Goal: Navigation & Orientation: Understand site structure

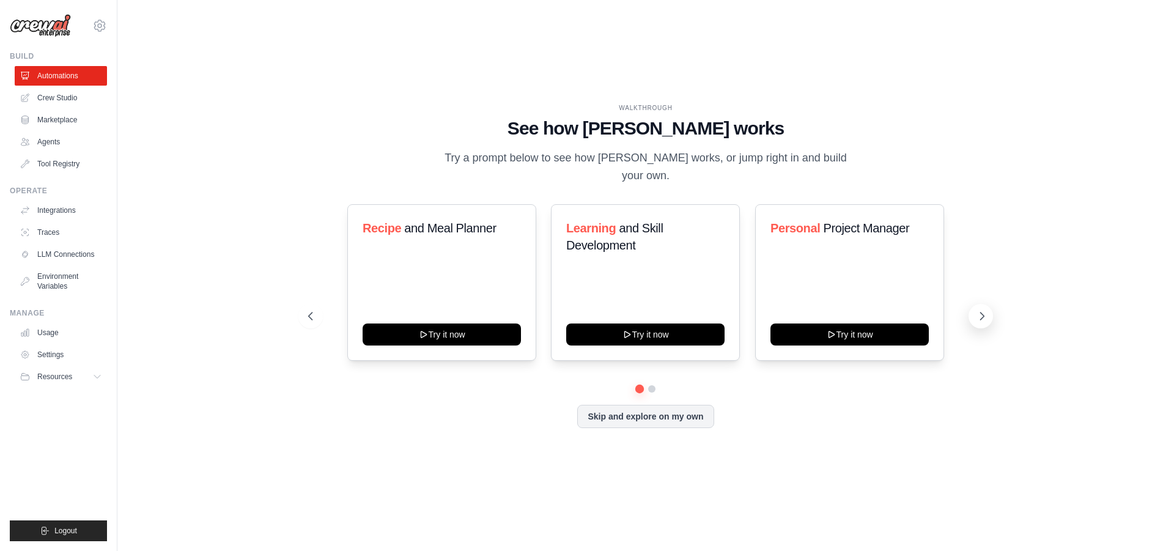
click at [979, 312] on icon at bounding box center [982, 316] width 12 height 12
click at [617, 404] on button "Skip and explore on my own" at bounding box center [645, 415] width 136 height 23
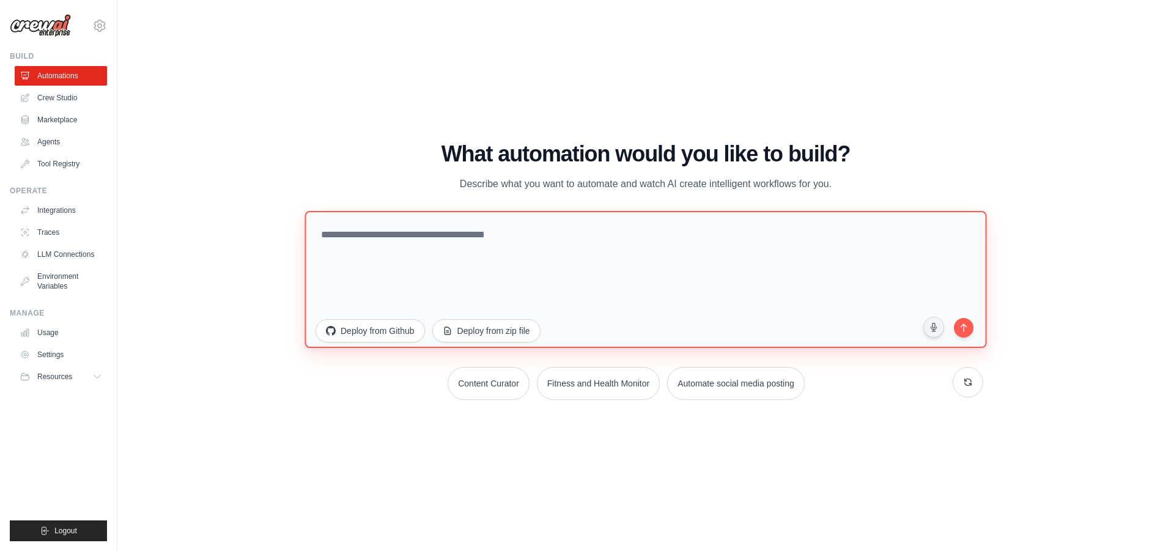
click at [486, 228] on textarea at bounding box center [646, 278] width 682 height 137
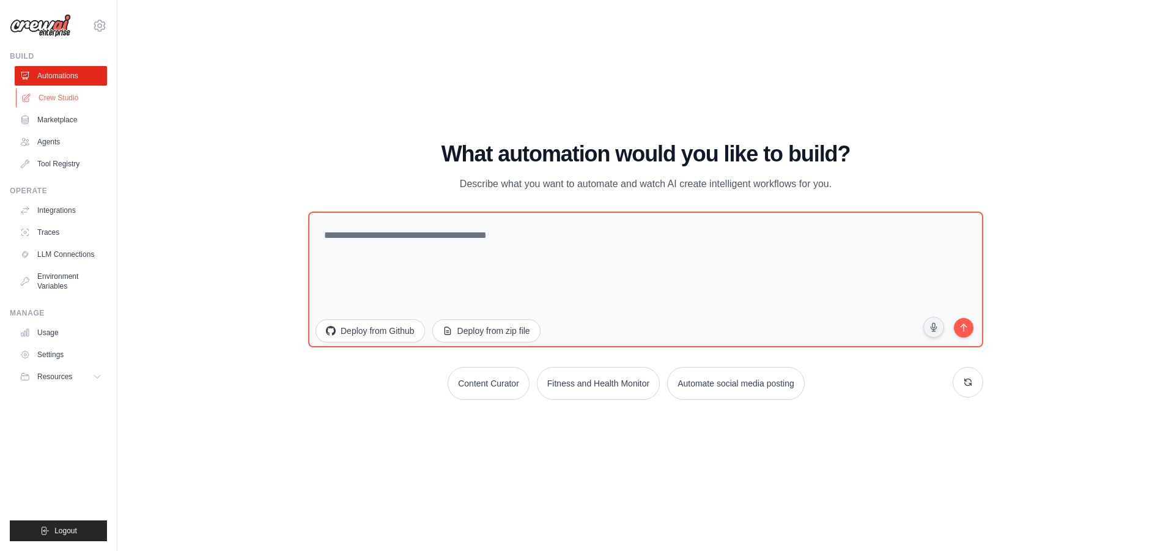
click at [46, 98] on link "Crew Studio" at bounding box center [62, 98] width 92 height 20
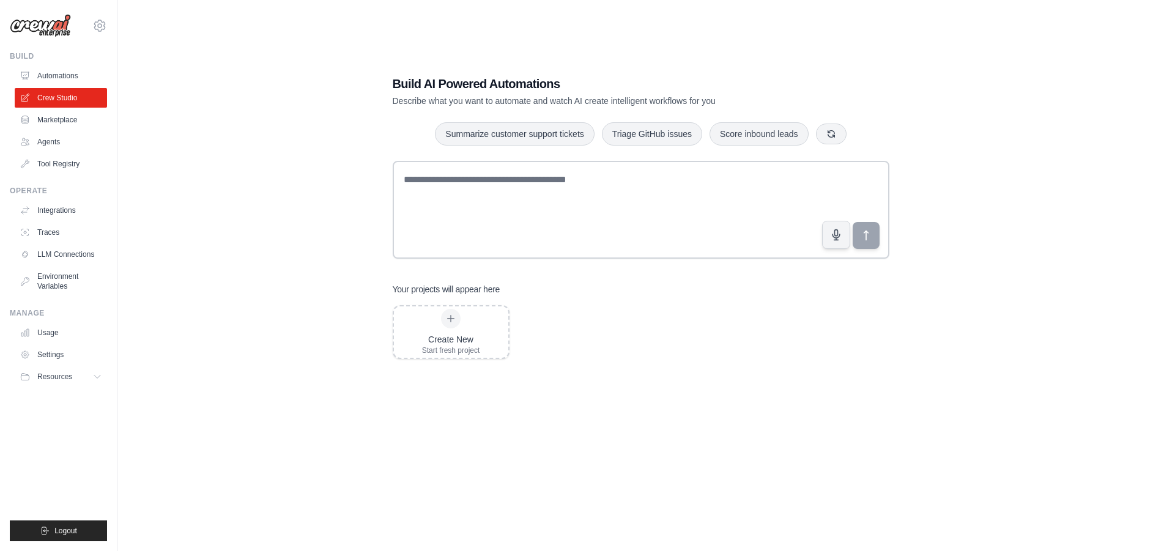
click at [53, 111] on link "Marketplace" at bounding box center [61, 120] width 92 height 20
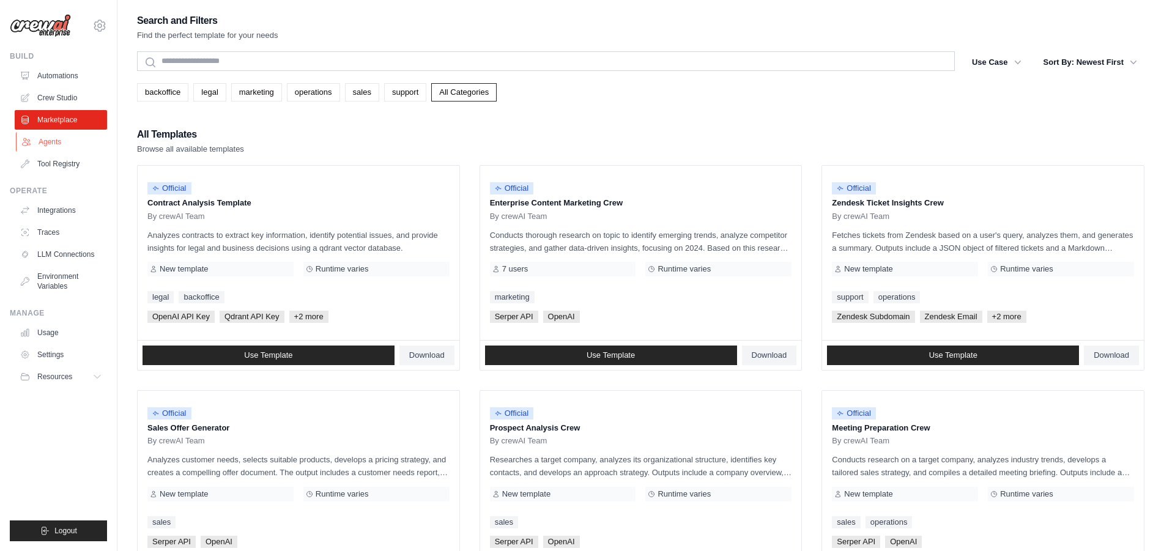
click at [42, 139] on link "Agents" at bounding box center [62, 142] width 92 height 20
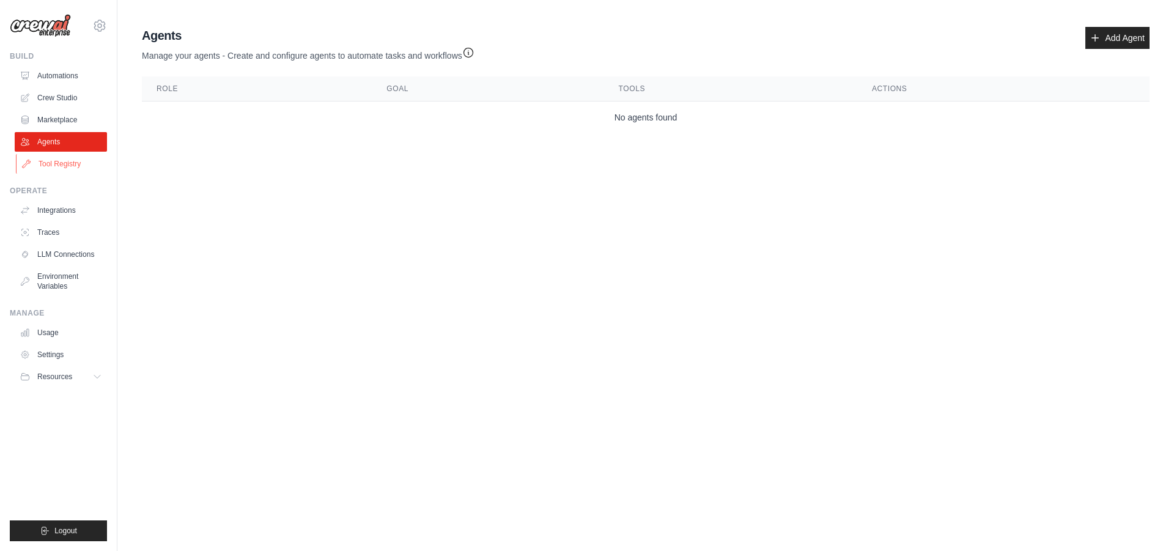
click at [61, 162] on link "Tool Registry" at bounding box center [62, 164] width 92 height 20
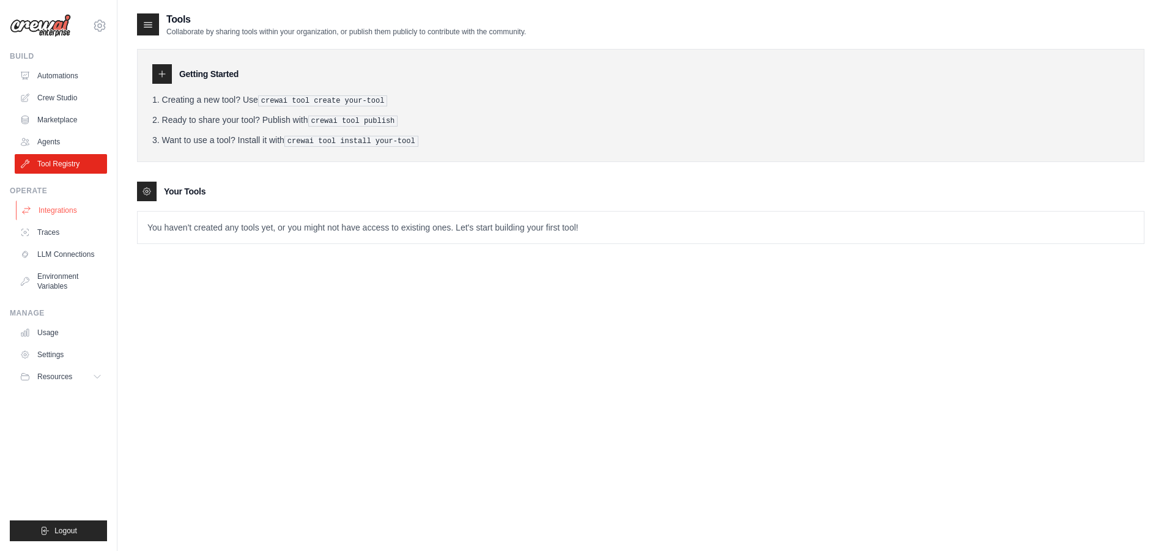
click at [69, 214] on link "Integrations" at bounding box center [62, 211] width 92 height 20
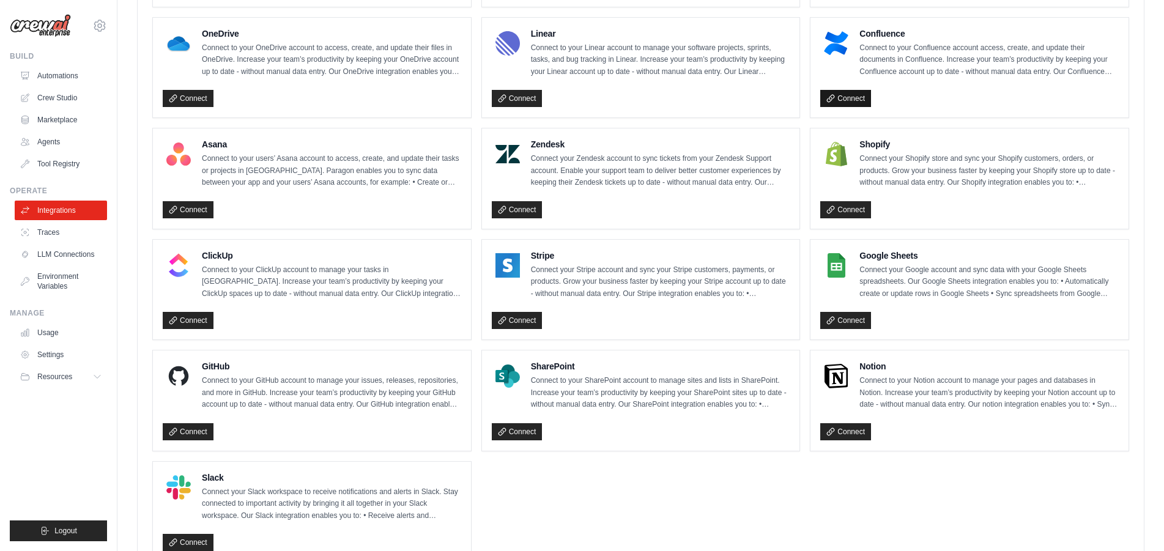
scroll to position [736, 0]
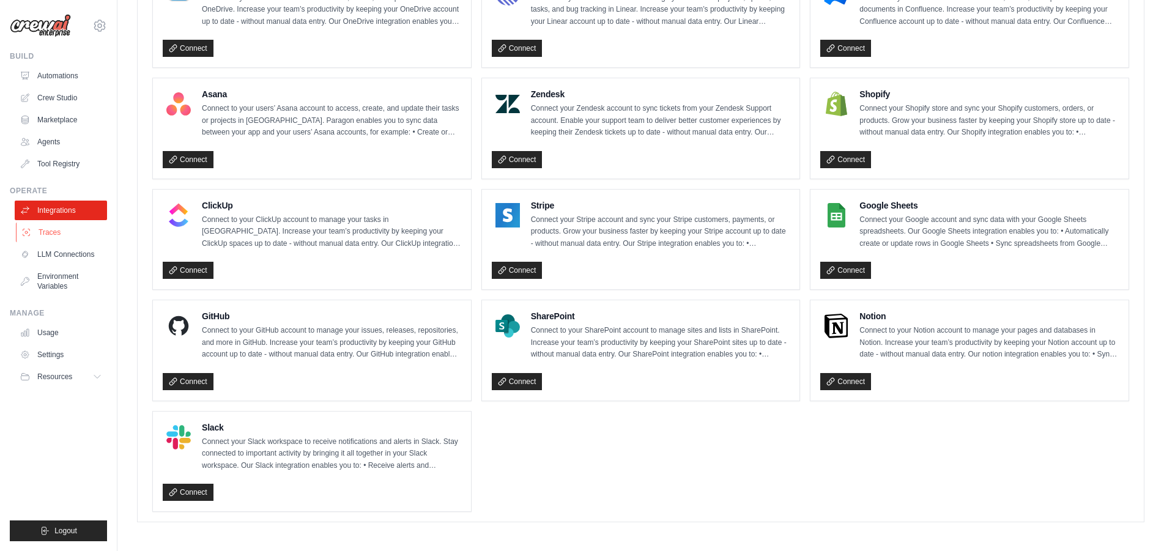
click at [59, 229] on link "Traces" at bounding box center [62, 233] width 92 height 20
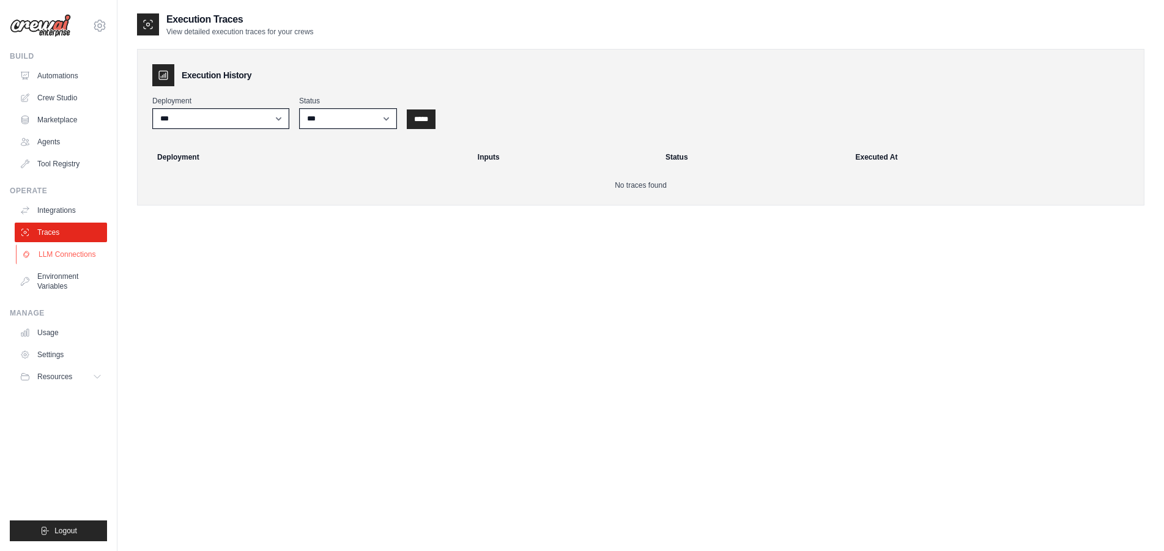
click at [81, 256] on link "LLM Connections" at bounding box center [62, 255] width 92 height 20
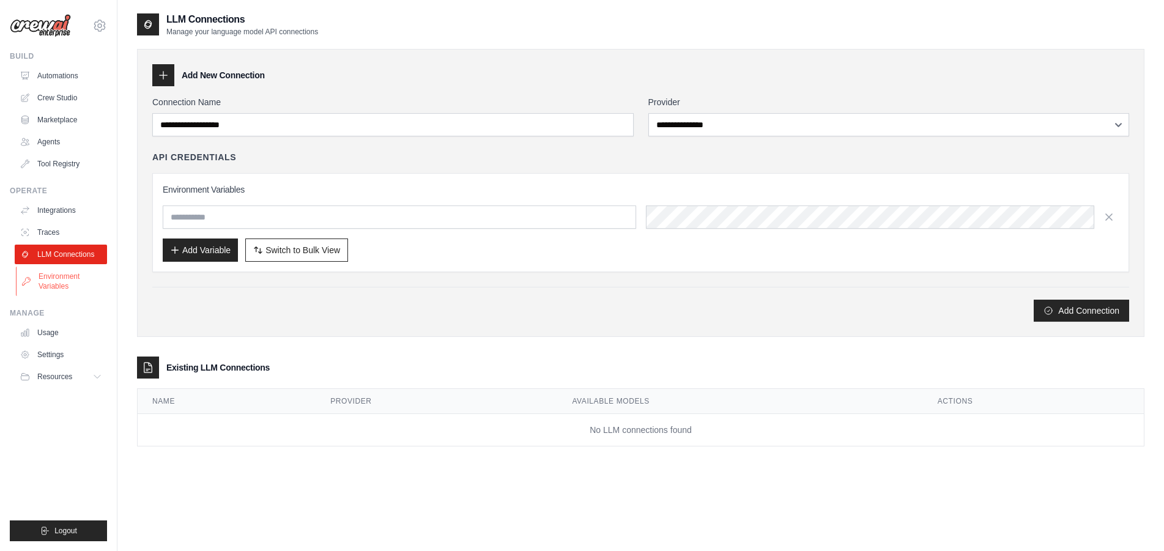
click at [86, 278] on link "Environment Variables" at bounding box center [62, 281] width 92 height 29
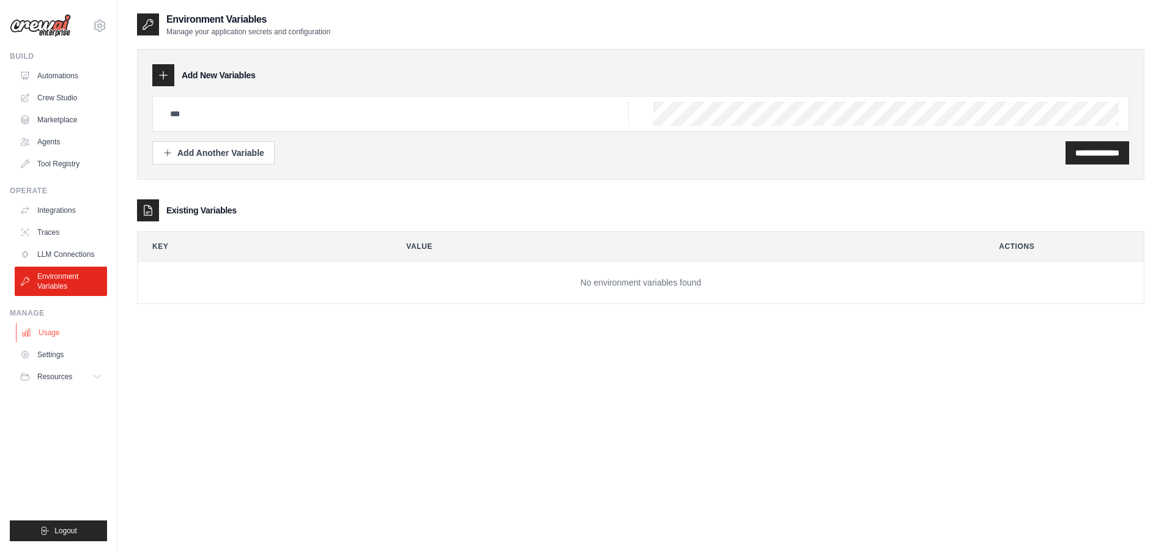
click at [55, 334] on link "Usage" at bounding box center [62, 333] width 92 height 20
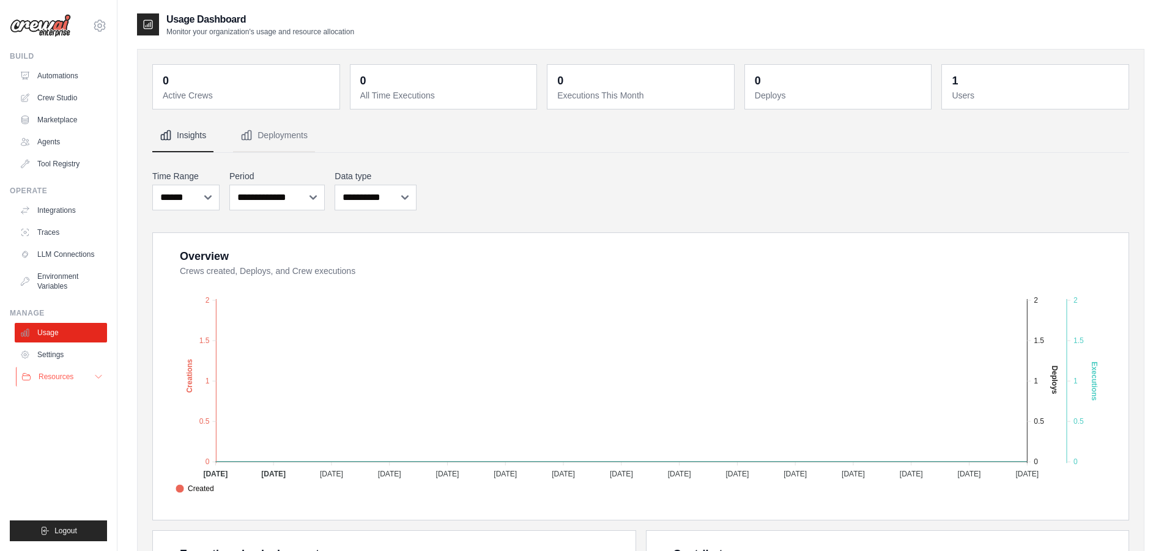
click at [58, 369] on button "Resources" at bounding box center [62, 377] width 92 height 20
click at [69, 355] on link "Settings" at bounding box center [62, 355] width 92 height 20
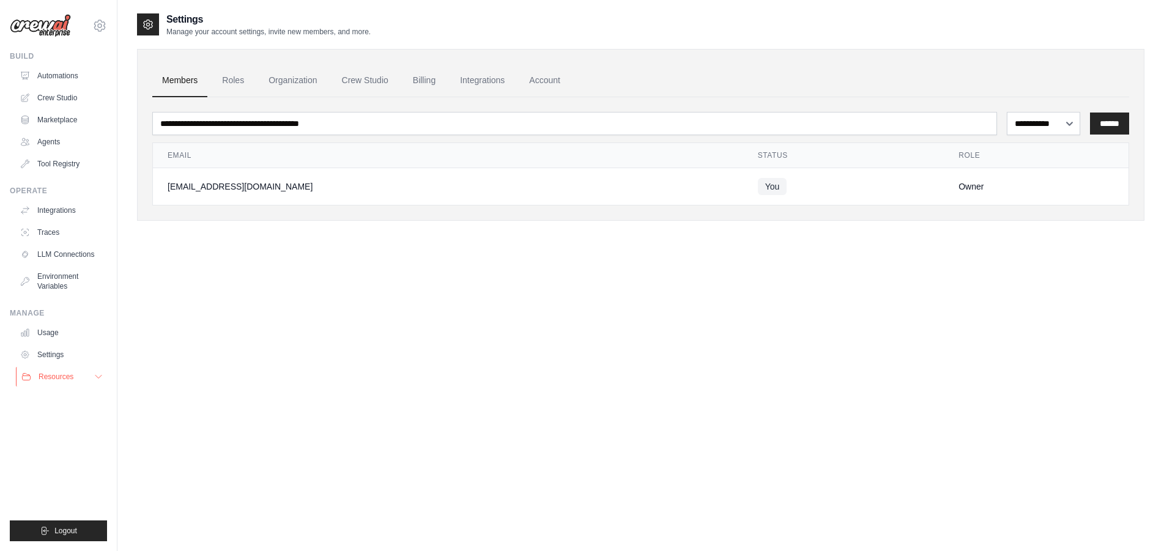
click at [61, 372] on span "Resources" at bounding box center [56, 377] width 35 height 10
click at [87, 77] on link "Automations" at bounding box center [62, 76] width 92 height 20
